Goal: Task Accomplishment & Management: Manage account settings

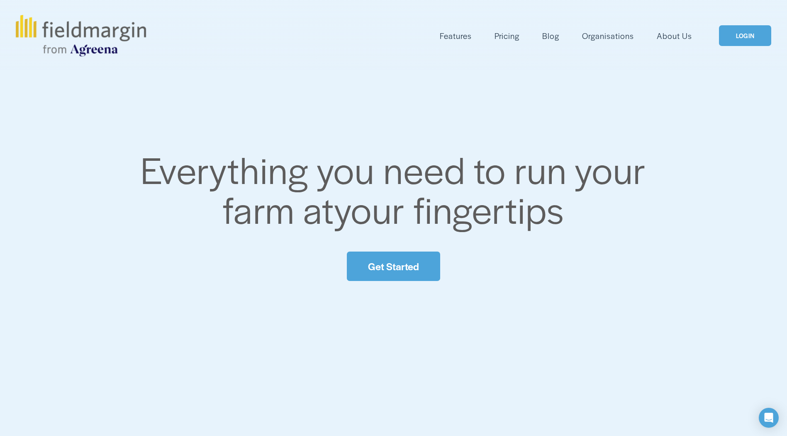
click at [741, 36] on link "LOGIN" at bounding box center [745, 35] width 52 height 21
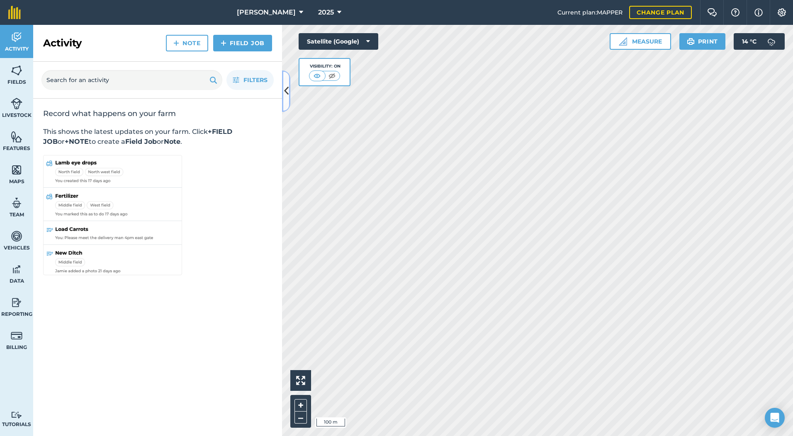
click at [287, 87] on icon at bounding box center [286, 91] width 5 height 15
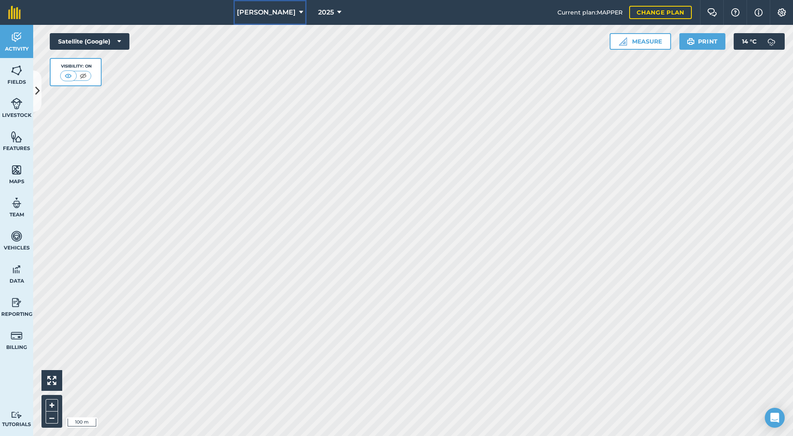
click at [291, 12] on button "Adam Wickett" at bounding box center [270, 12] width 73 height 25
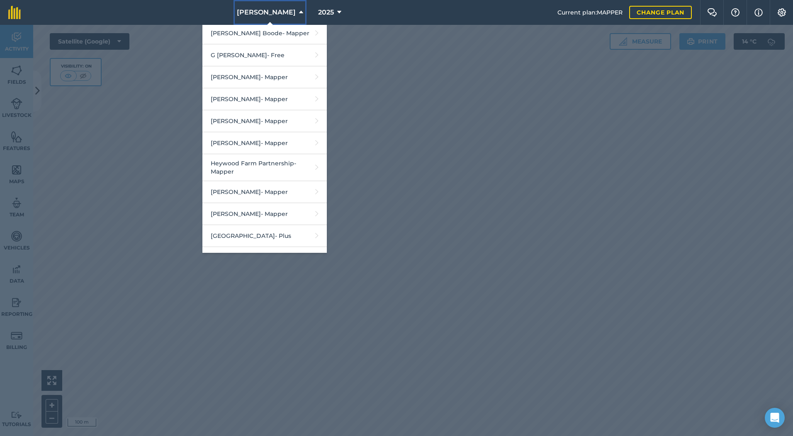
scroll to position [747, 0]
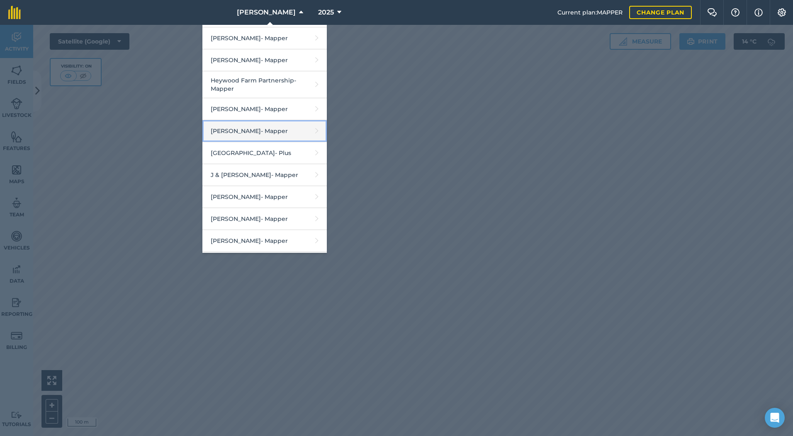
click at [255, 137] on link "Huish - Mapper" at bounding box center [264, 131] width 124 height 22
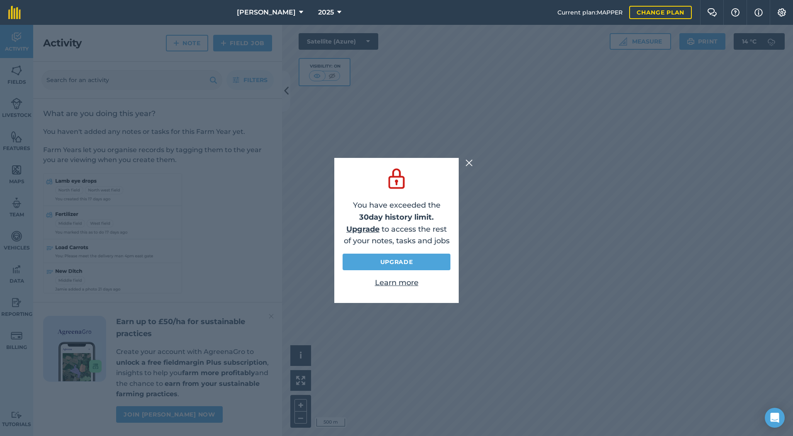
click at [470, 164] on img at bounding box center [468, 163] width 7 height 10
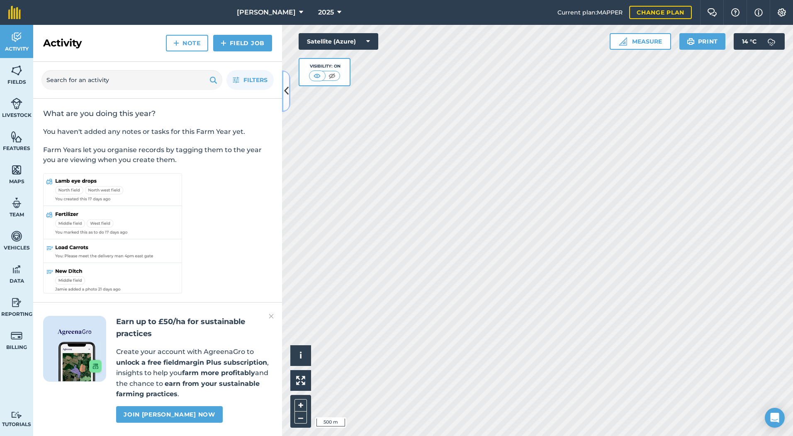
click at [288, 88] on icon at bounding box center [286, 91] width 5 height 15
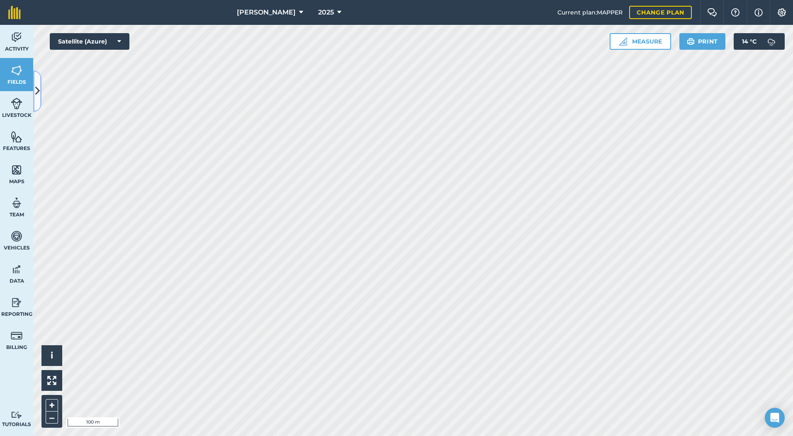
click at [37, 87] on icon at bounding box center [37, 91] width 5 height 15
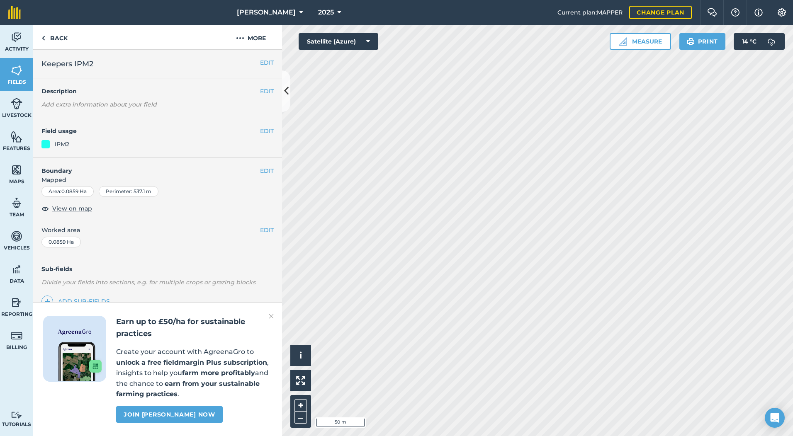
click at [58, 102] on em "Add extra information about your field" at bounding box center [98, 104] width 115 height 7
click at [265, 93] on button "EDIT" at bounding box center [267, 91] width 14 height 9
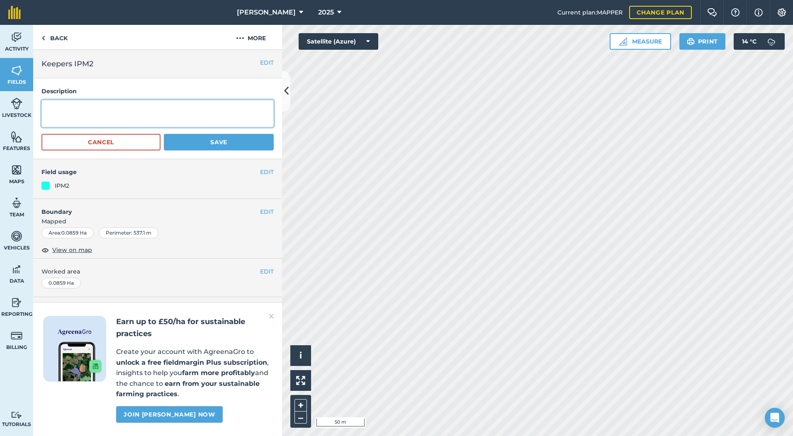
click at [83, 117] on textarea at bounding box center [157, 113] width 232 height 27
type textarea "SFI Grass & Flower Margin"
click at [208, 139] on button "Save" at bounding box center [219, 142] width 110 height 17
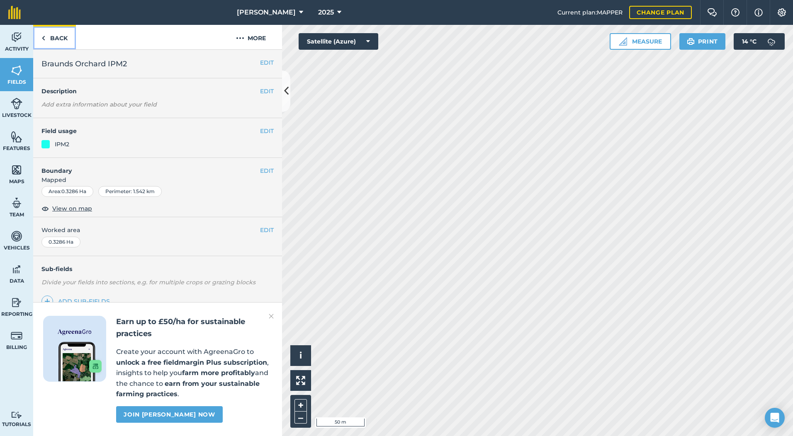
click at [56, 37] on link "Back" at bounding box center [54, 37] width 43 height 24
click at [269, 314] on img at bounding box center [271, 317] width 5 height 10
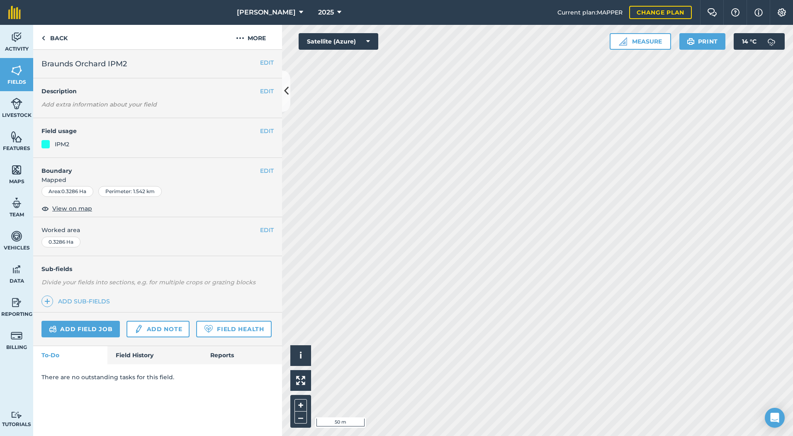
click at [66, 105] on em "Add extra information about your field" at bounding box center [98, 104] width 115 height 7
click at [271, 92] on button "EDIT" at bounding box center [267, 91] width 14 height 9
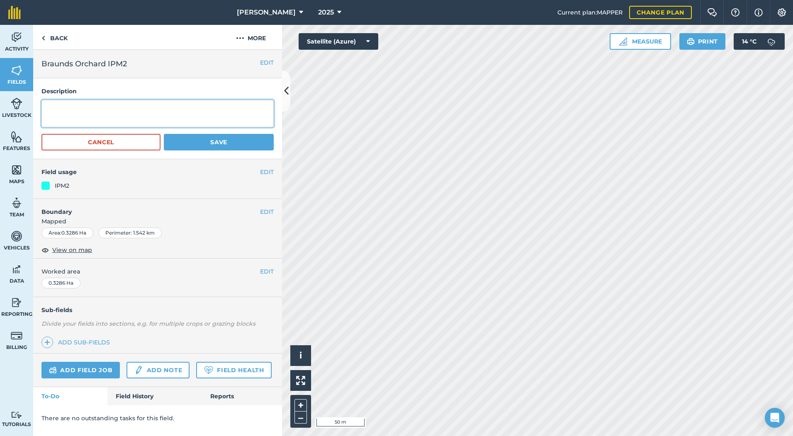
click at [97, 119] on textarea at bounding box center [157, 113] width 232 height 27
type textarea "Grass Margin Not Claimed"
click at [203, 140] on button "Save" at bounding box center [219, 142] width 110 height 17
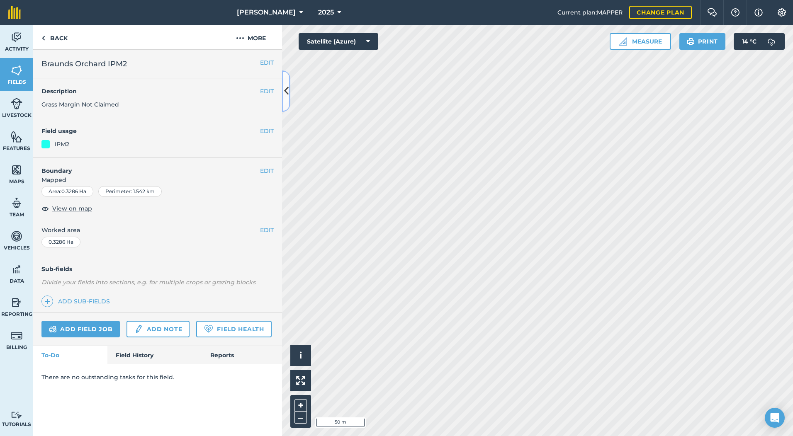
click at [288, 88] on icon at bounding box center [286, 91] width 5 height 15
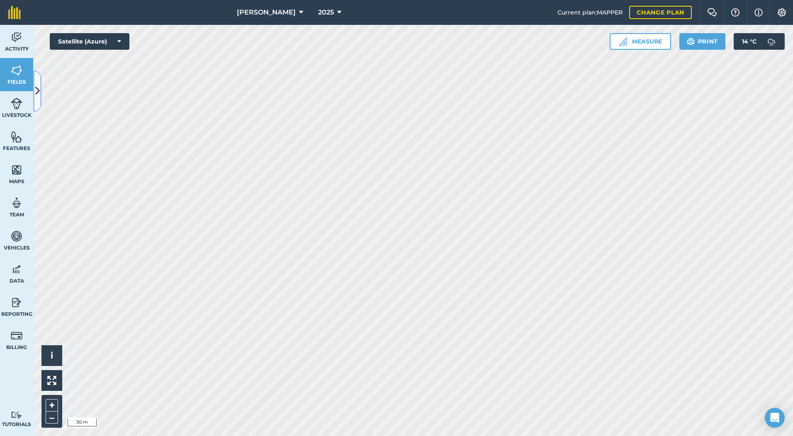
click at [39, 90] on icon at bounding box center [37, 91] width 5 height 15
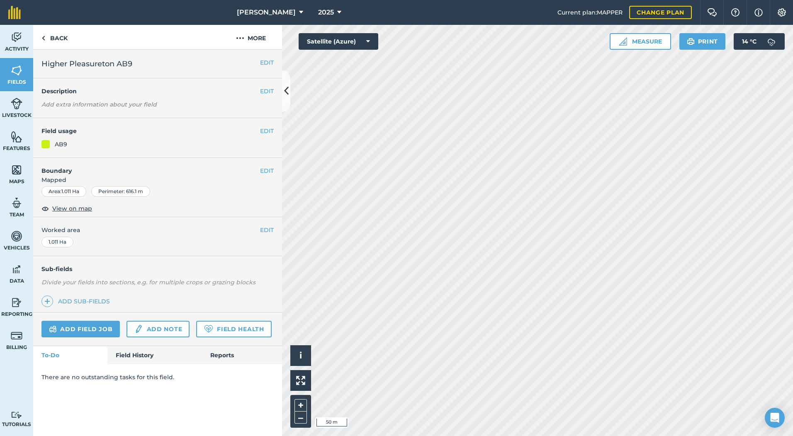
click at [92, 104] on em "Add extra information about your field" at bounding box center [98, 104] width 115 height 7
click at [269, 92] on button "EDIT" at bounding box center [267, 91] width 14 height 9
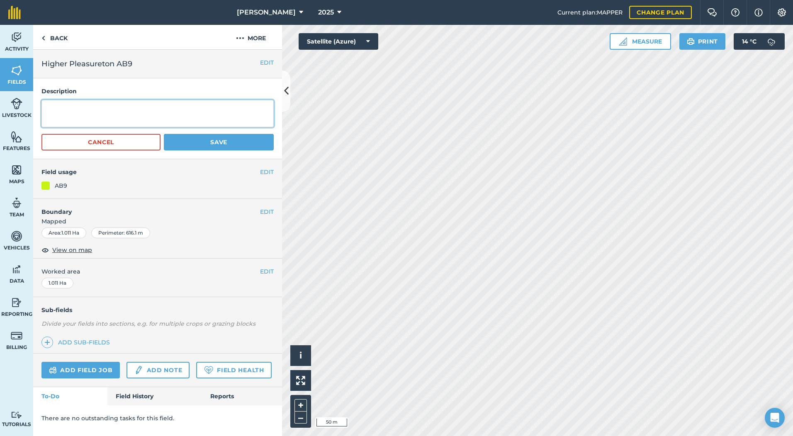
click at [73, 109] on textarea at bounding box center [157, 113] width 232 height 27
type textarea "Mid Tier Winter Bird Mix"
click at [207, 152] on div "Description Mid Tier Winter Bird Mix Cancel Save" at bounding box center [157, 118] width 249 height 81
click at [233, 141] on button "Save" at bounding box center [219, 142] width 110 height 17
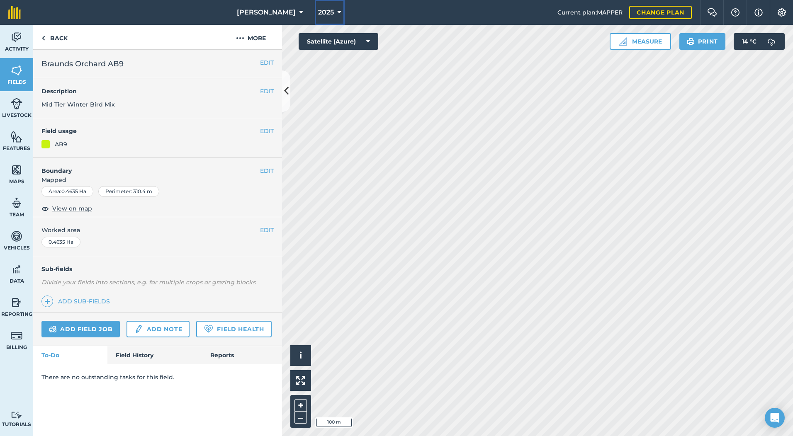
click at [337, 11] on icon at bounding box center [339, 12] width 4 height 10
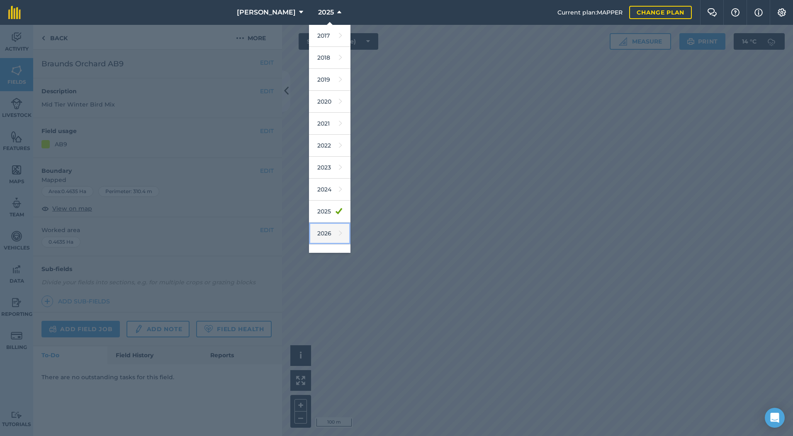
click at [309, 235] on link "2026" at bounding box center [329, 234] width 41 height 22
